Goal: Transaction & Acquisition: Purchase product/service

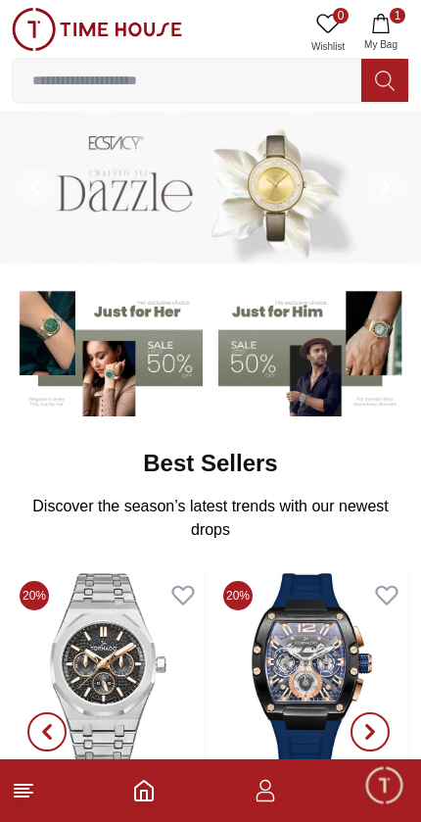
click at [212, 95] on input at bounding box center [187, 80] width 349 height 39
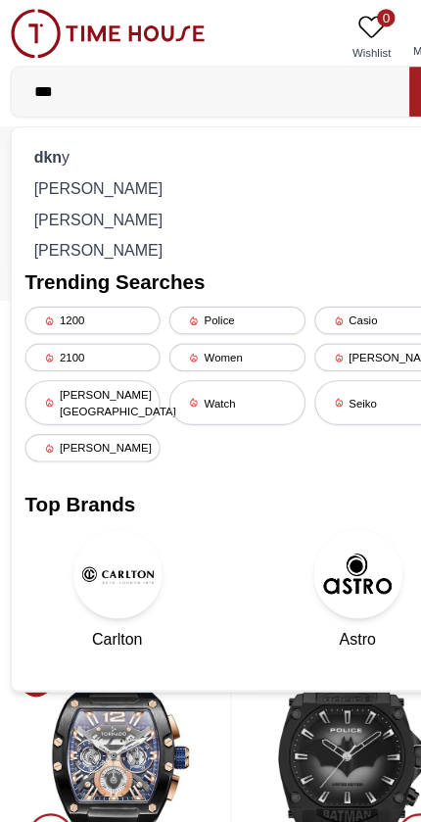
type input "****"
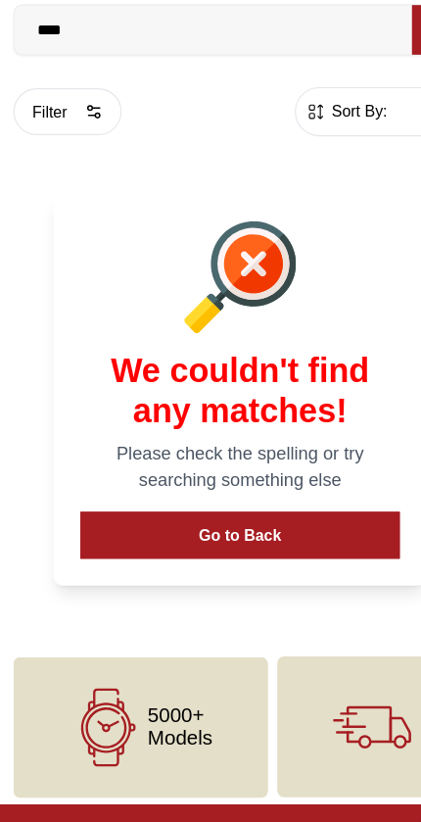
scroll to position [10, 0]
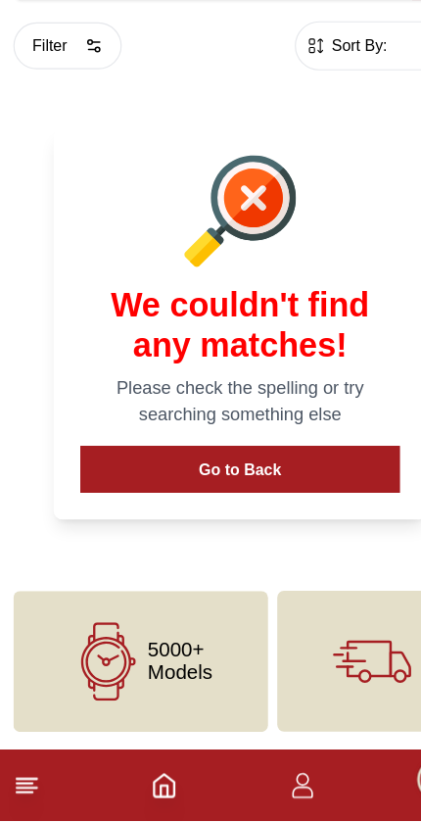
click at [292, 493] on button "Go to Back" at bounding box center [211, 513] width 280 height 41
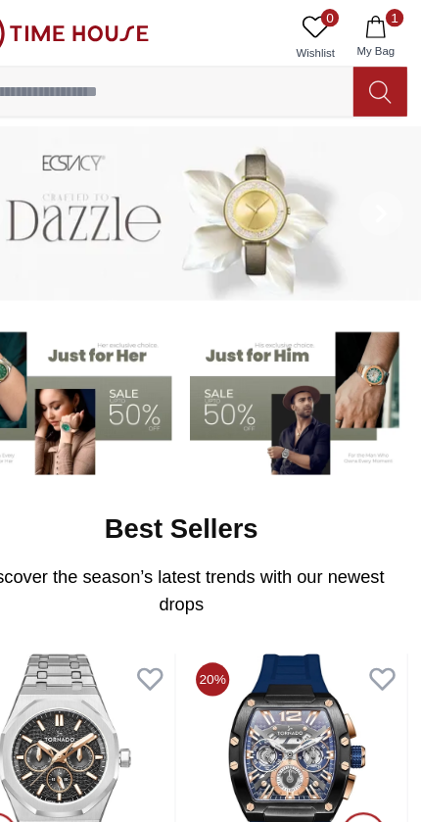
click at [211, 96] on input at bounding box center [187, 80] width 349 height 39
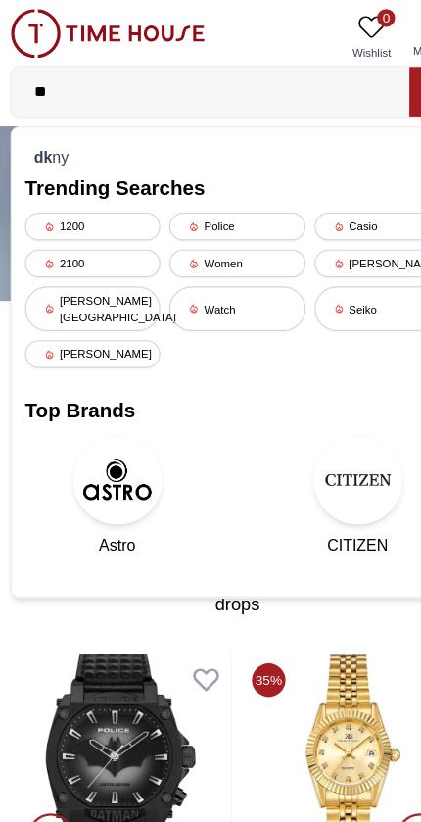
type input "**"
click at [52, 135] on div "dk ny" at bounding box center [211, 136] width 372 height 27
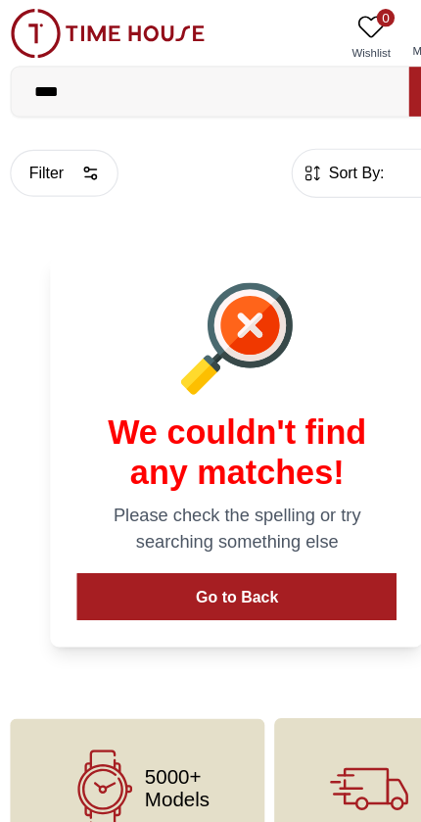
click at [97, 295] on div at bounding box center [211, 297] width 280 height 98
click at [191, 671] on div "5000+ Models" at bounding box center [123, 691] width 223 height 123
click at [150, 662] on div "5000+ Models" at bounding box center [123, 691] width 223 height 123
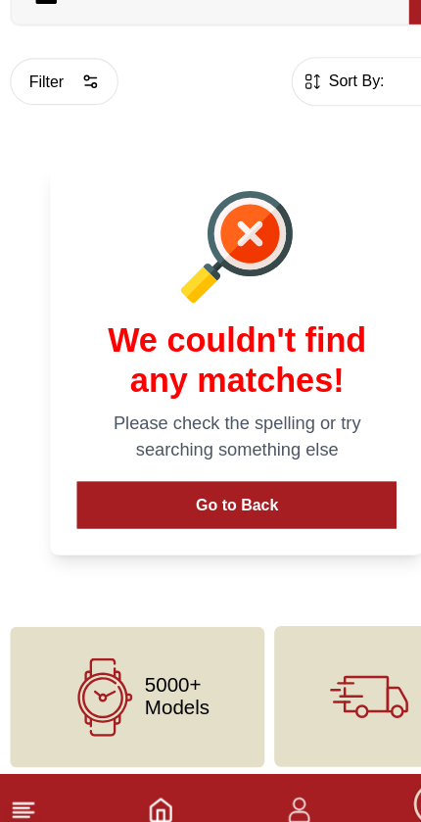
scroll to position [10, 0]
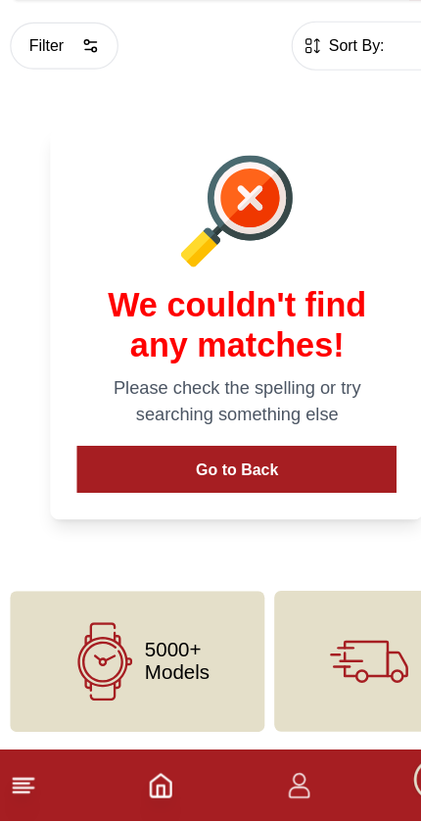
click at [103, 648] on icon at bounding box center [95, 682] width 69 height 69
click at [154, 620] on div "5000+ Models" at bounding box center [123, 681] width 223 height 123
click at [141, 493] on button "Go to Back" at bounding box center [211, 513] width 280 height 41
